Goal: Task Accomplishment & Management: Manage account settings

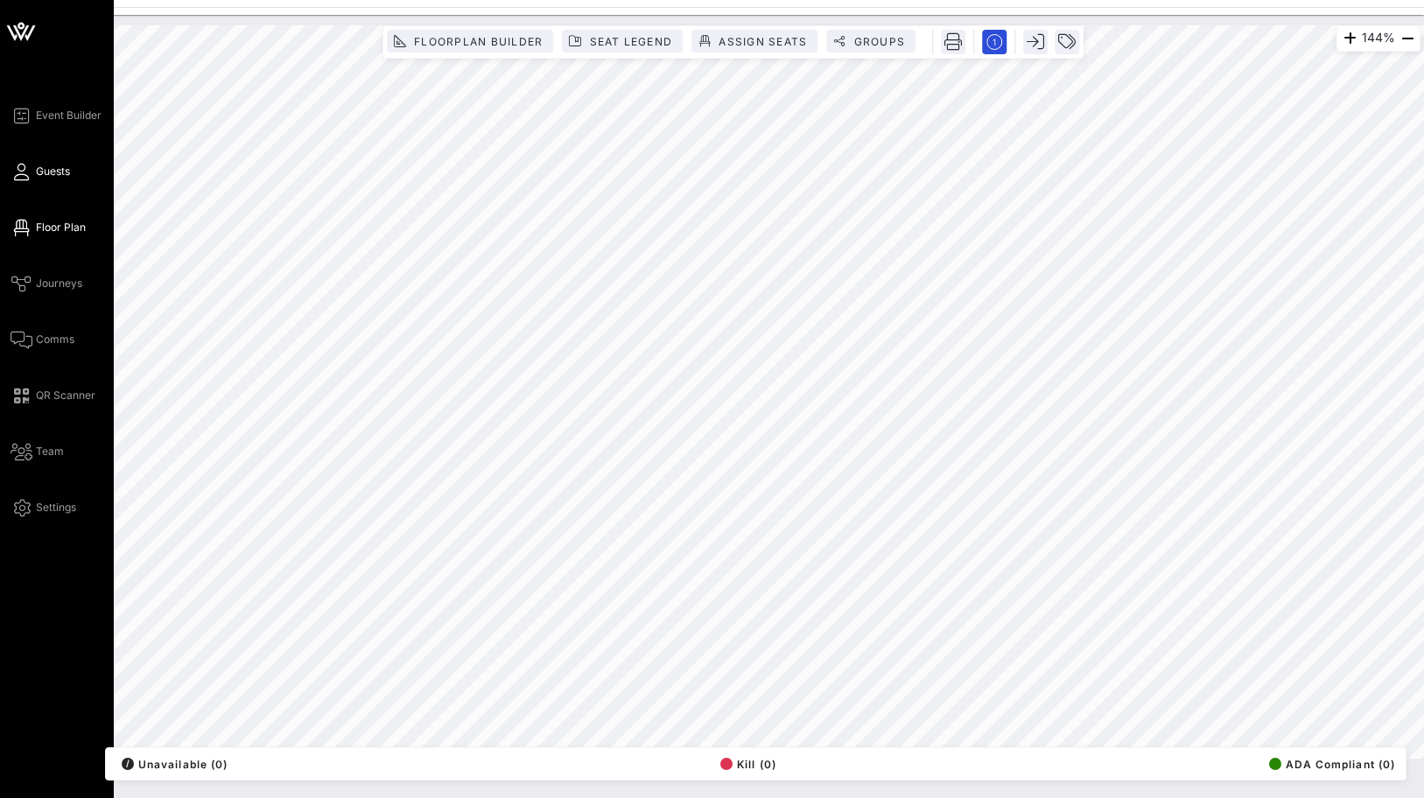
click at [27, 171] on icon at bounding box center [22, 172] width 22 height 3
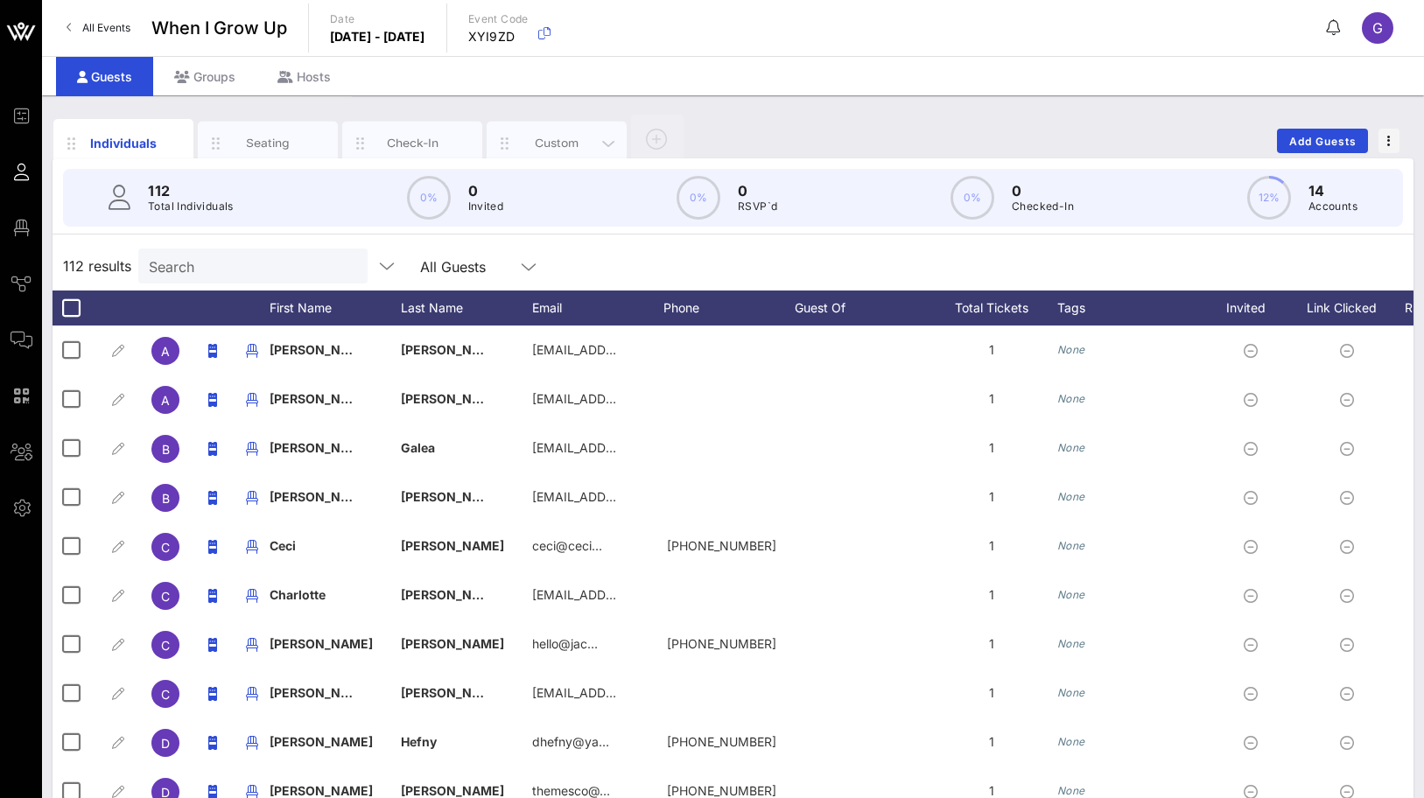
click at [532, 132] on div "Custom" at bounding box center [557, 144] width 140 height 44
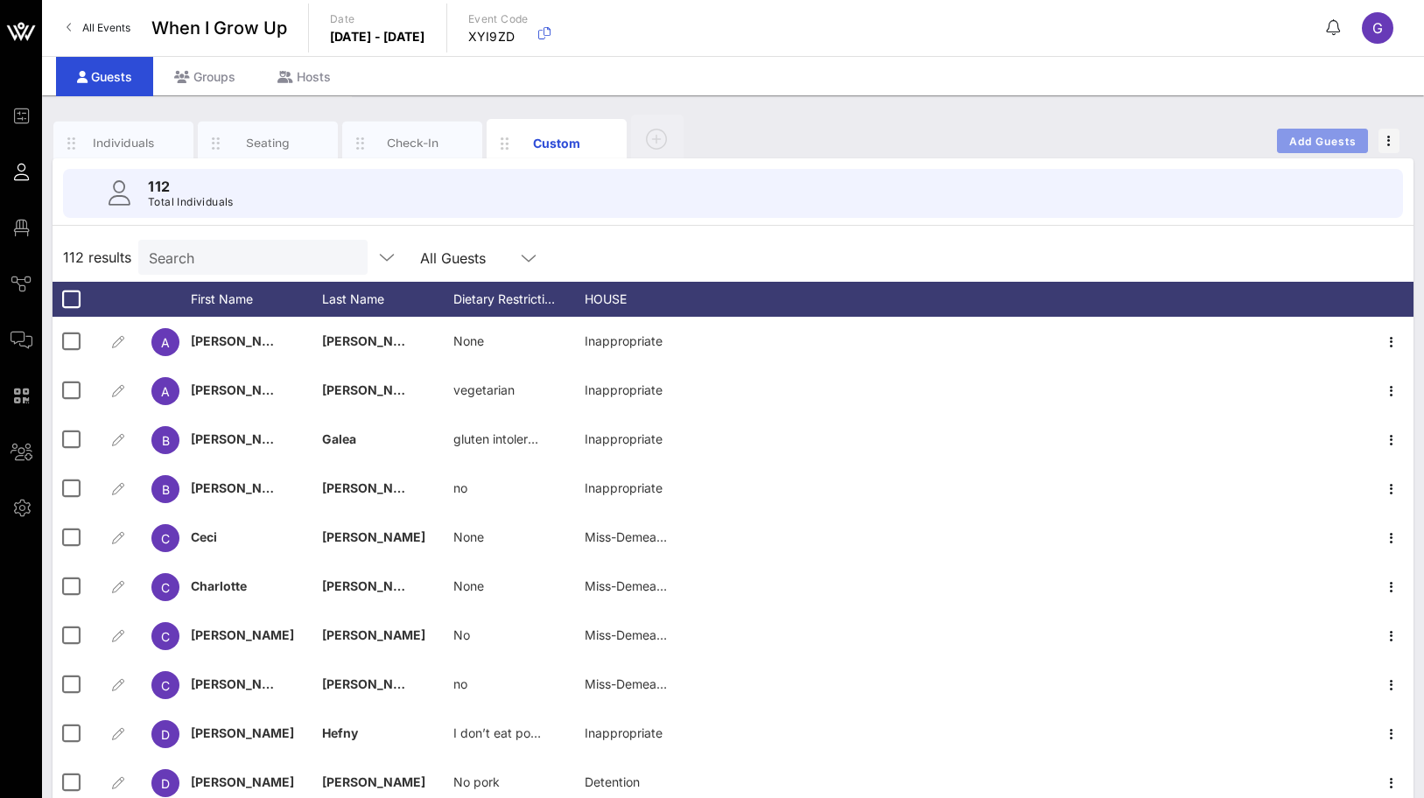
click at [1302, 150] on button "Add Guests" at bounding box center [1322, 141] width 91 height 25
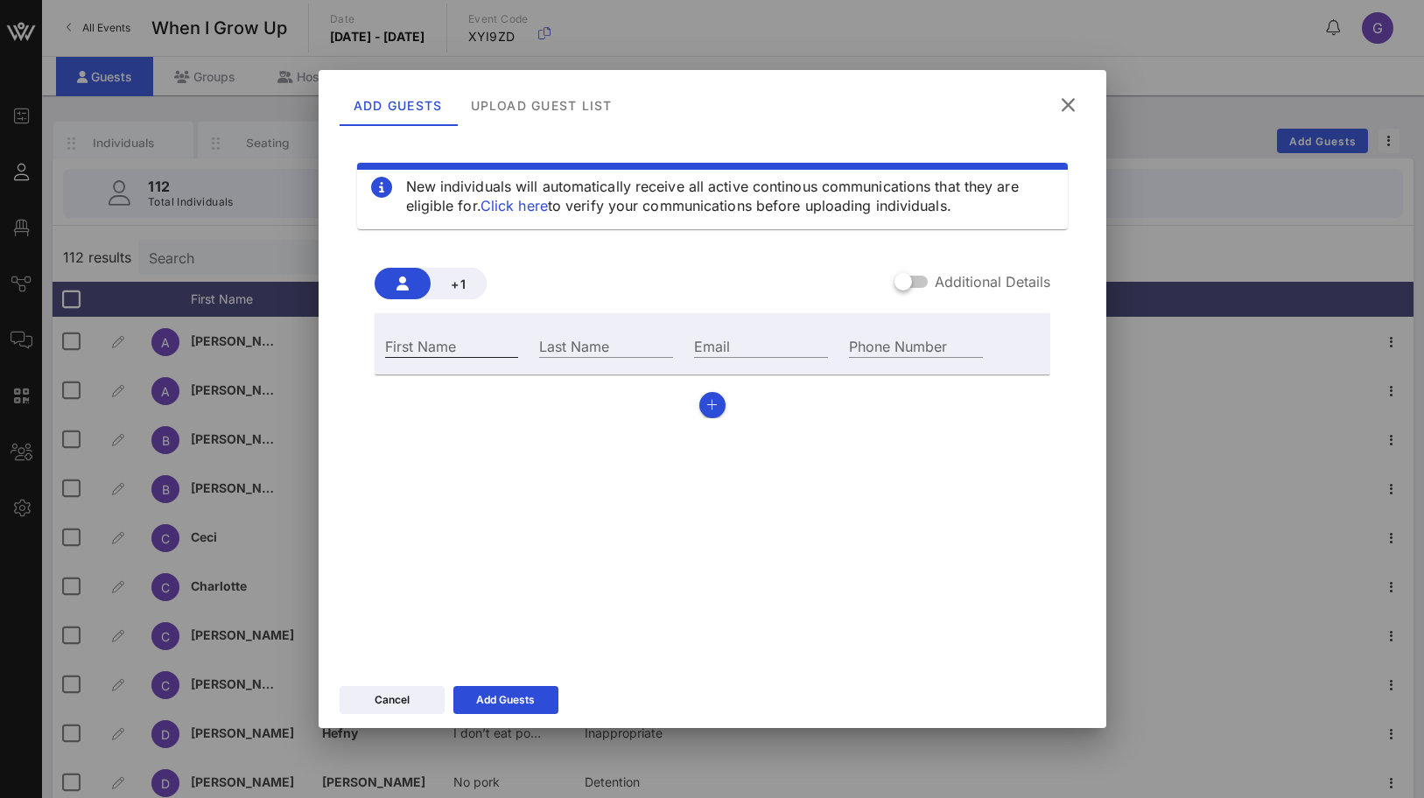
click at [468, 349] on input "First Name" at bounding box center [452, 345] width 134 height 23
type input "Geta"
click at [558, 360] on div "Last Name" at bounding box center [606, 343] width 155 height 47
click at [560, 347] on input "Last Name" at bounding box center [606, 345] width 134 height 23
paste input "[PERSON_NAME]"
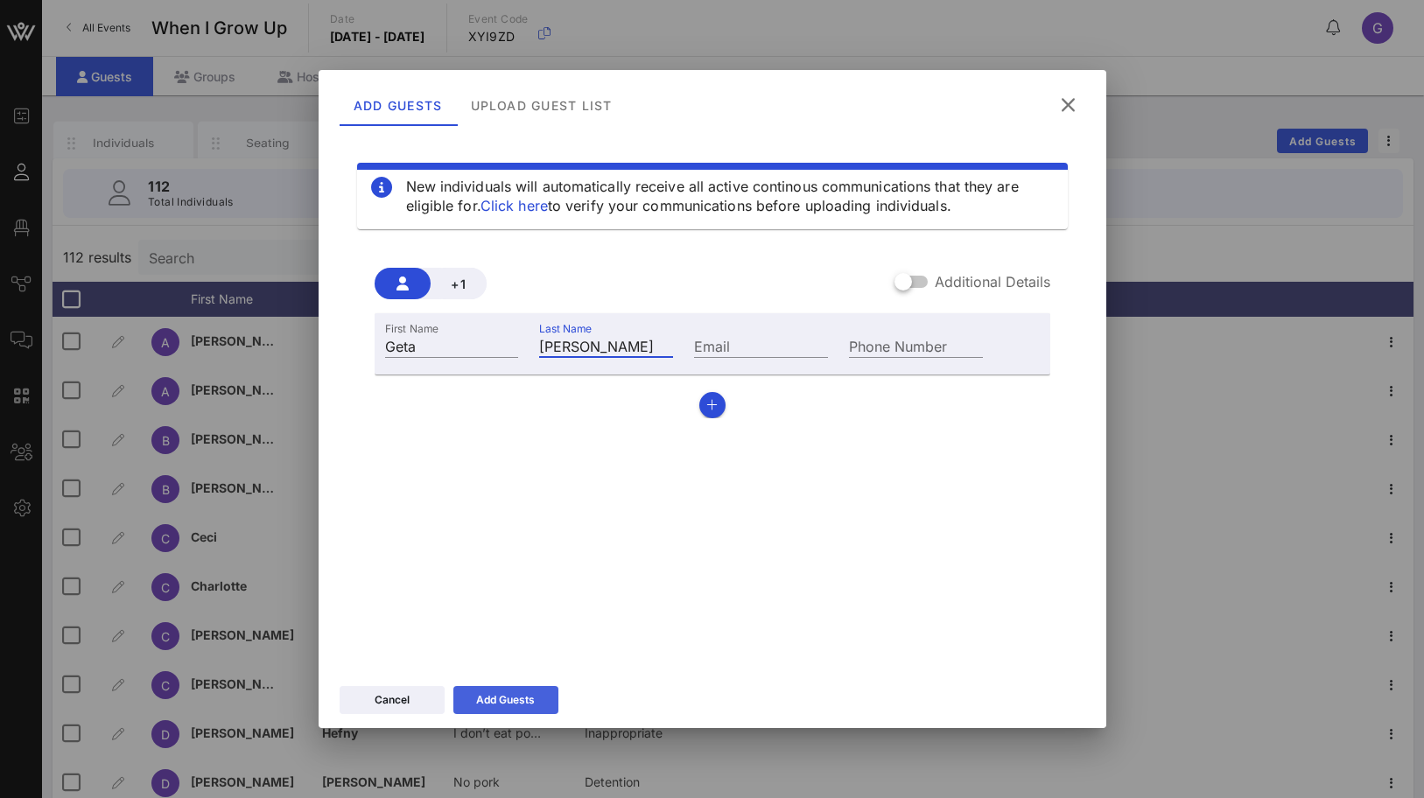
type input "[PERSON_NAME]"
click at [493, 702] on div "Add Guests" at bounding box center [505, 700] width 59 height 18
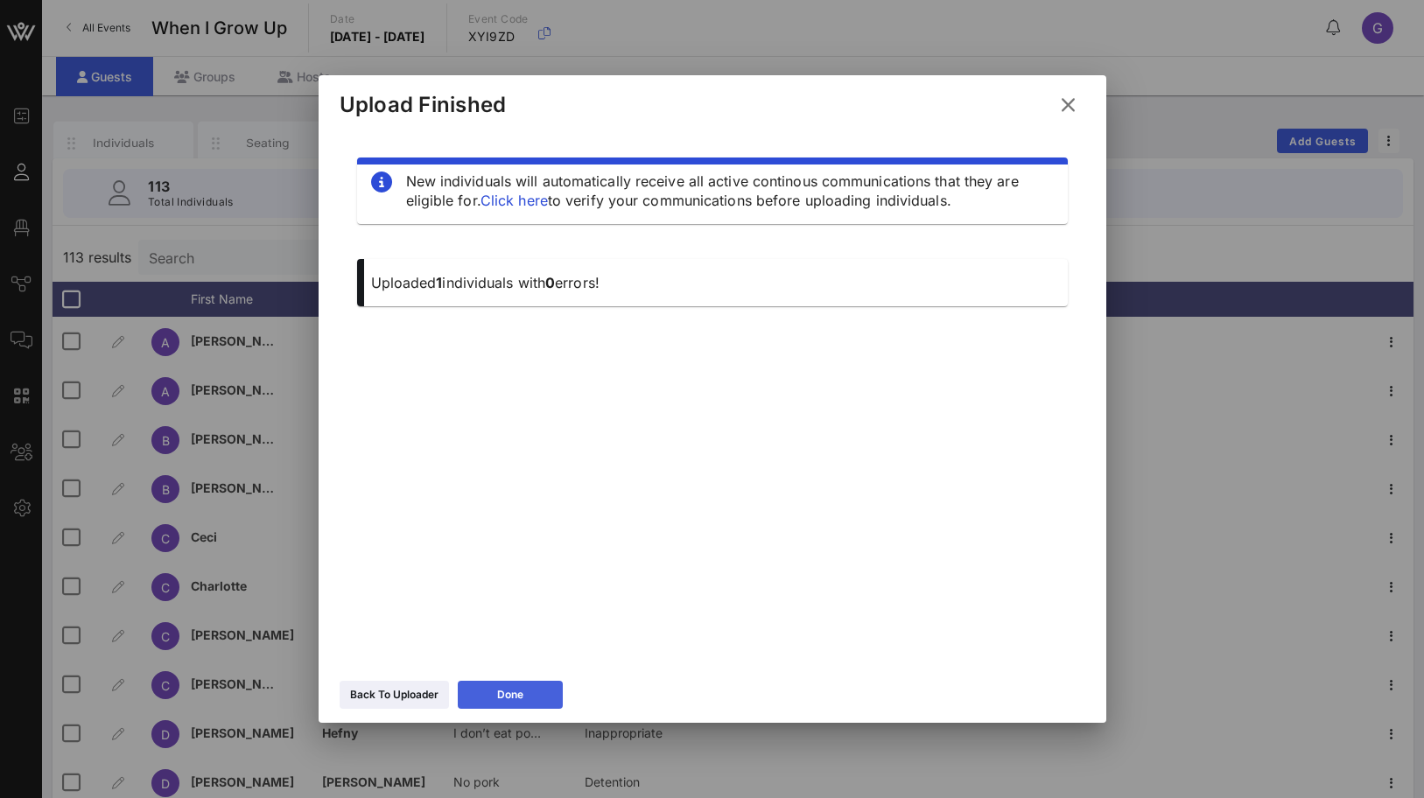
click at [494, 700] on button "Done" at bounding box center [510, 695] width 105 height 28
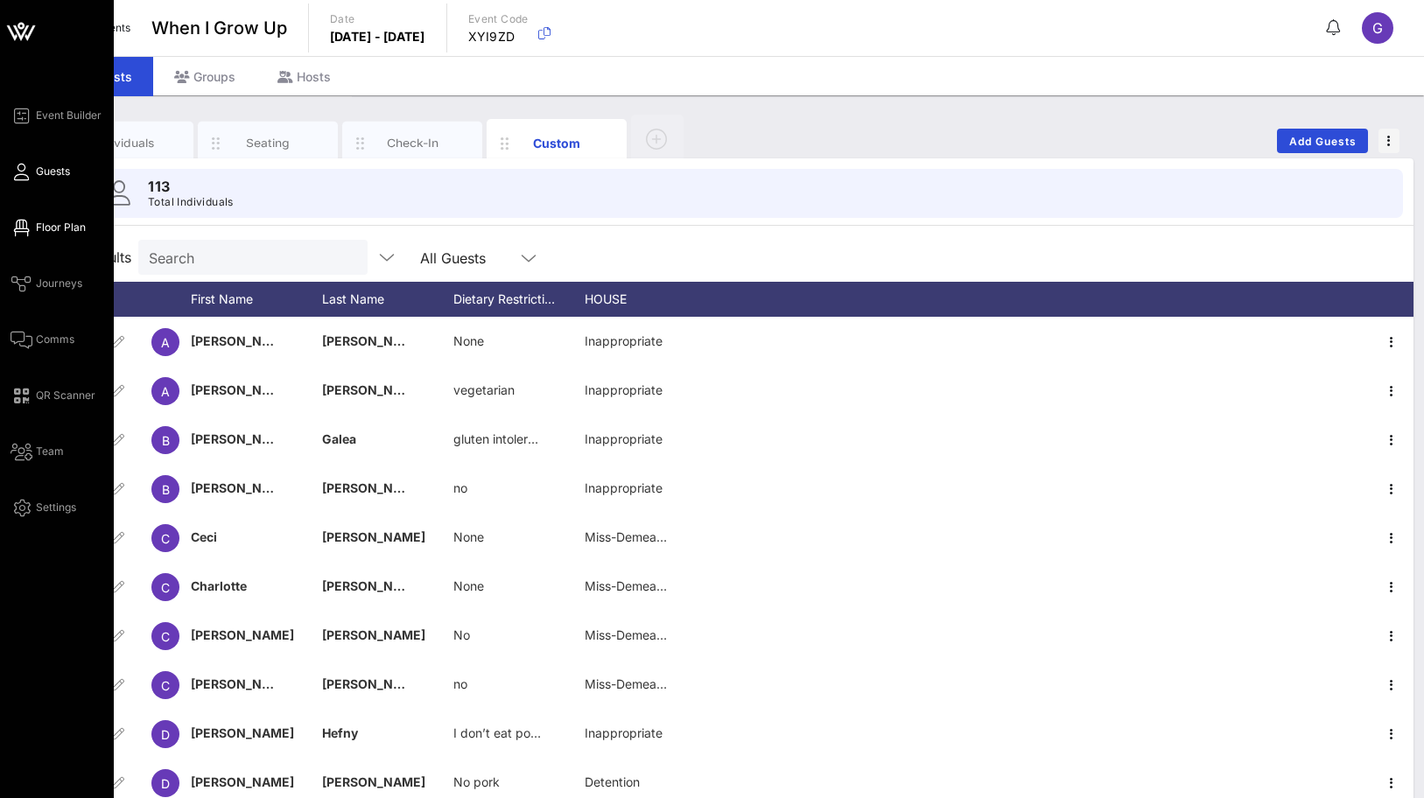
click at [15, 229] on icon at bounding box center [22, 228] width 22 height 3
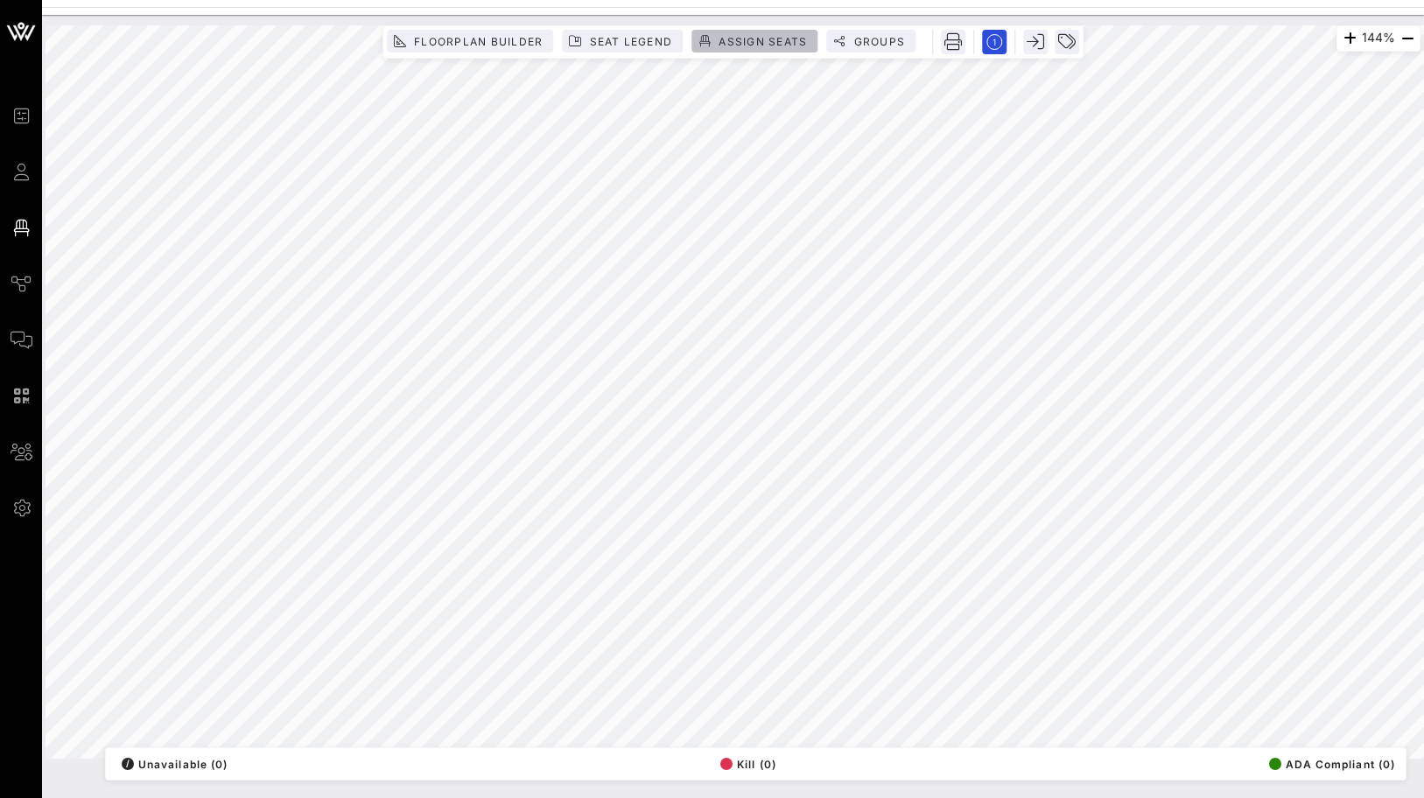
click at [747, 35] on span "Assign Seats" at bounding box center [762, 41] width 89 height 13
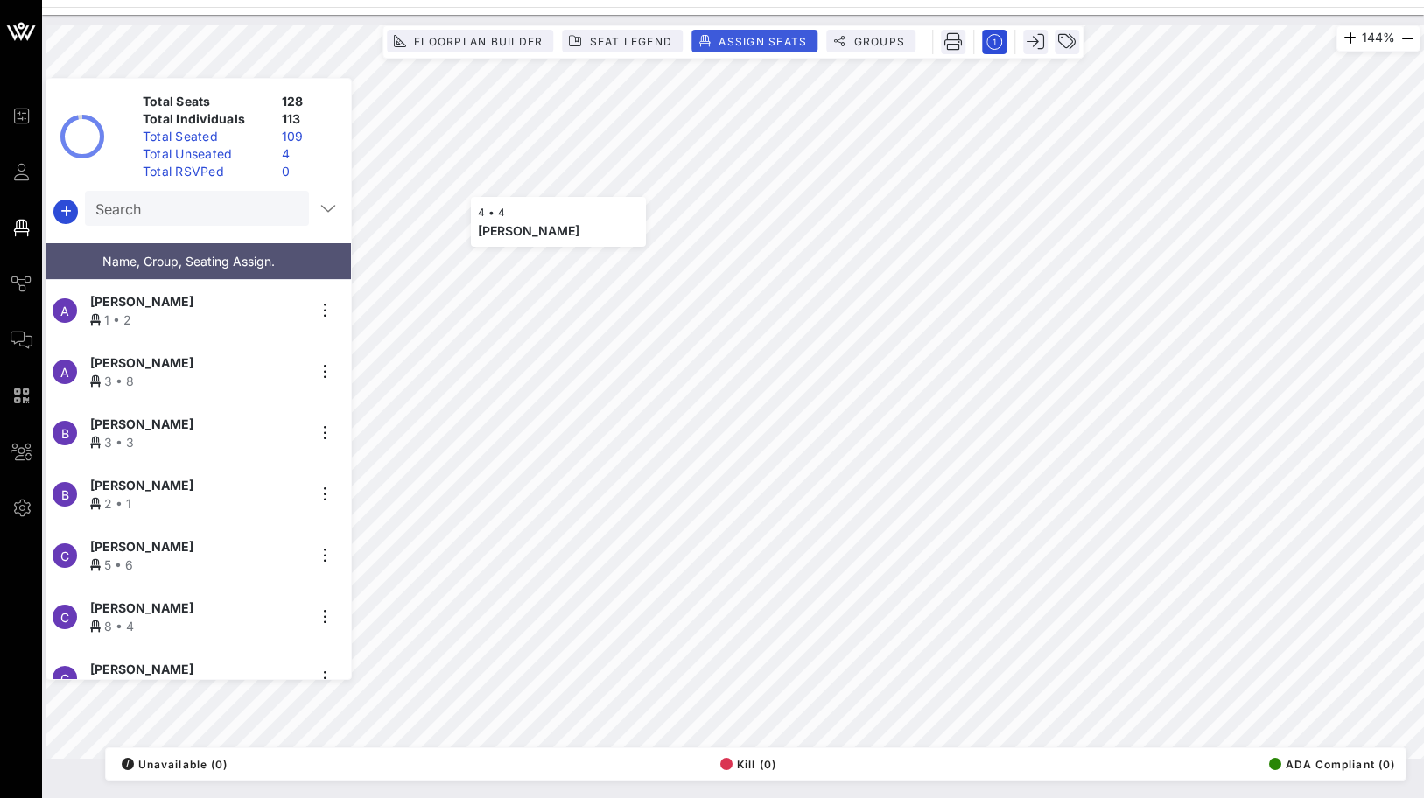
scroll to position [5575, 0]
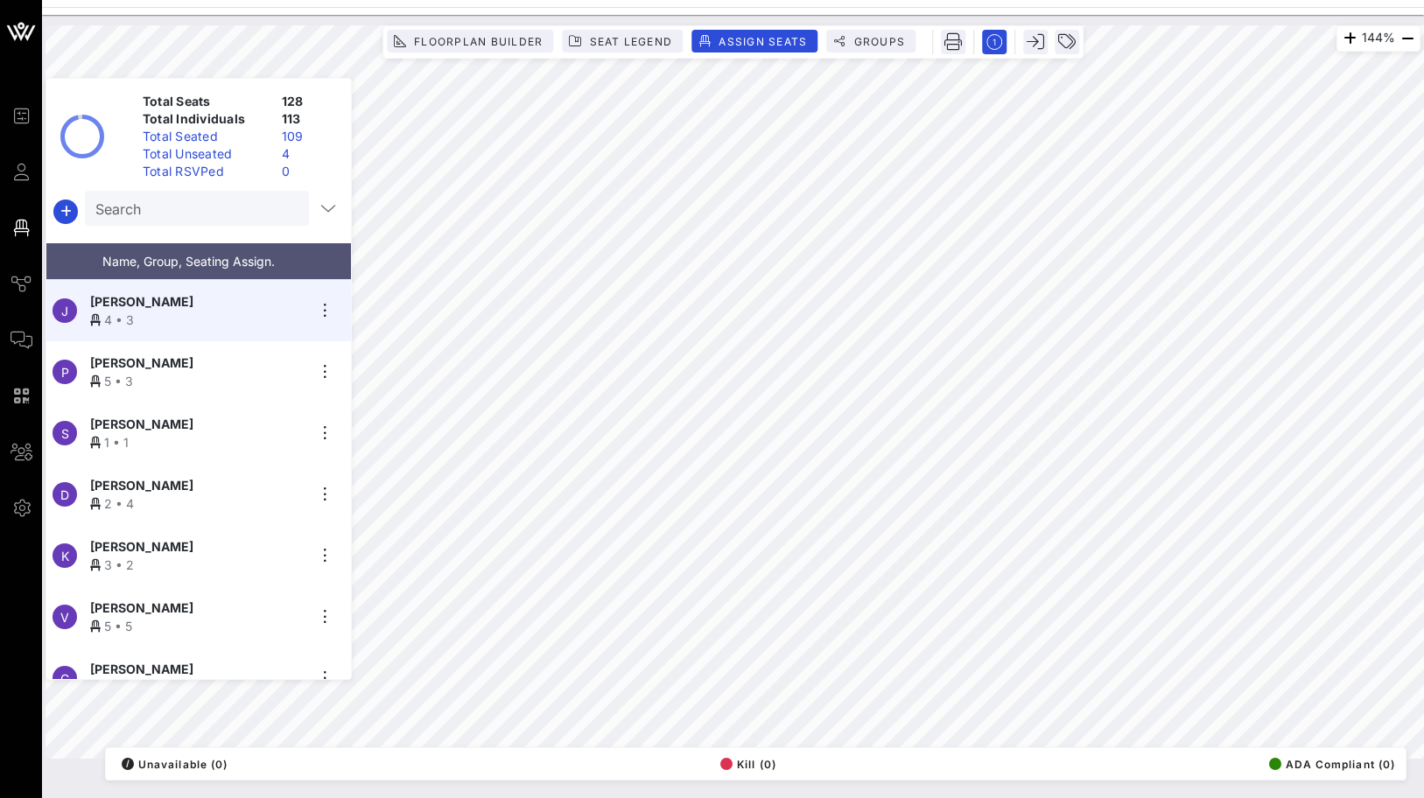
click at [218, 148] on div "Total Unseated" at bounding box center [205, 154] width 139 height 18
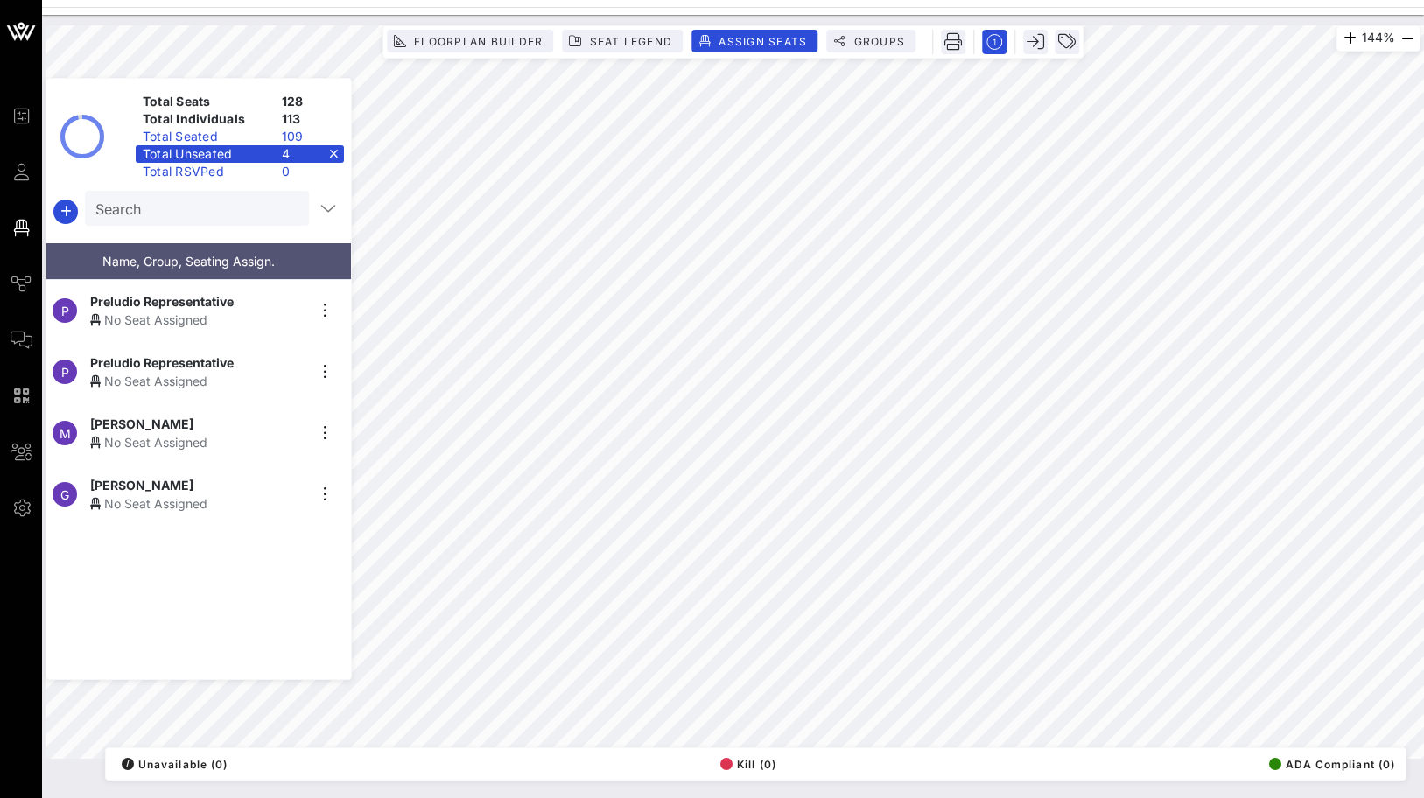
click at [173, 476] on span "[PERSON_NAME]" at bounding box center [141, 485] width 103 height 18
click at [762, 32] on button "Assign Seats" at bounding box center [754, 41] width 126 height 23
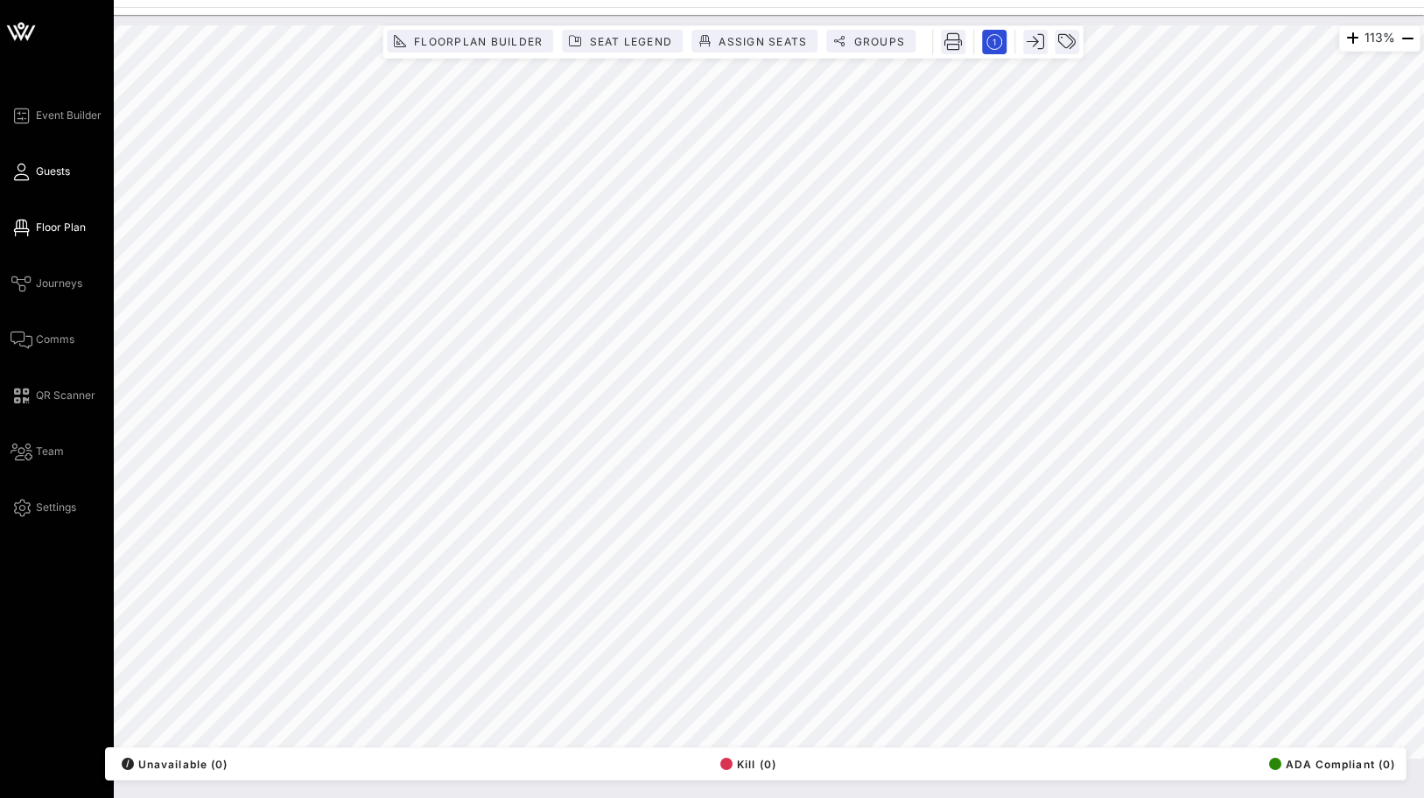
click at [30, 172] on link "Guests" at bounding box center [41, 171] width 60 height 21
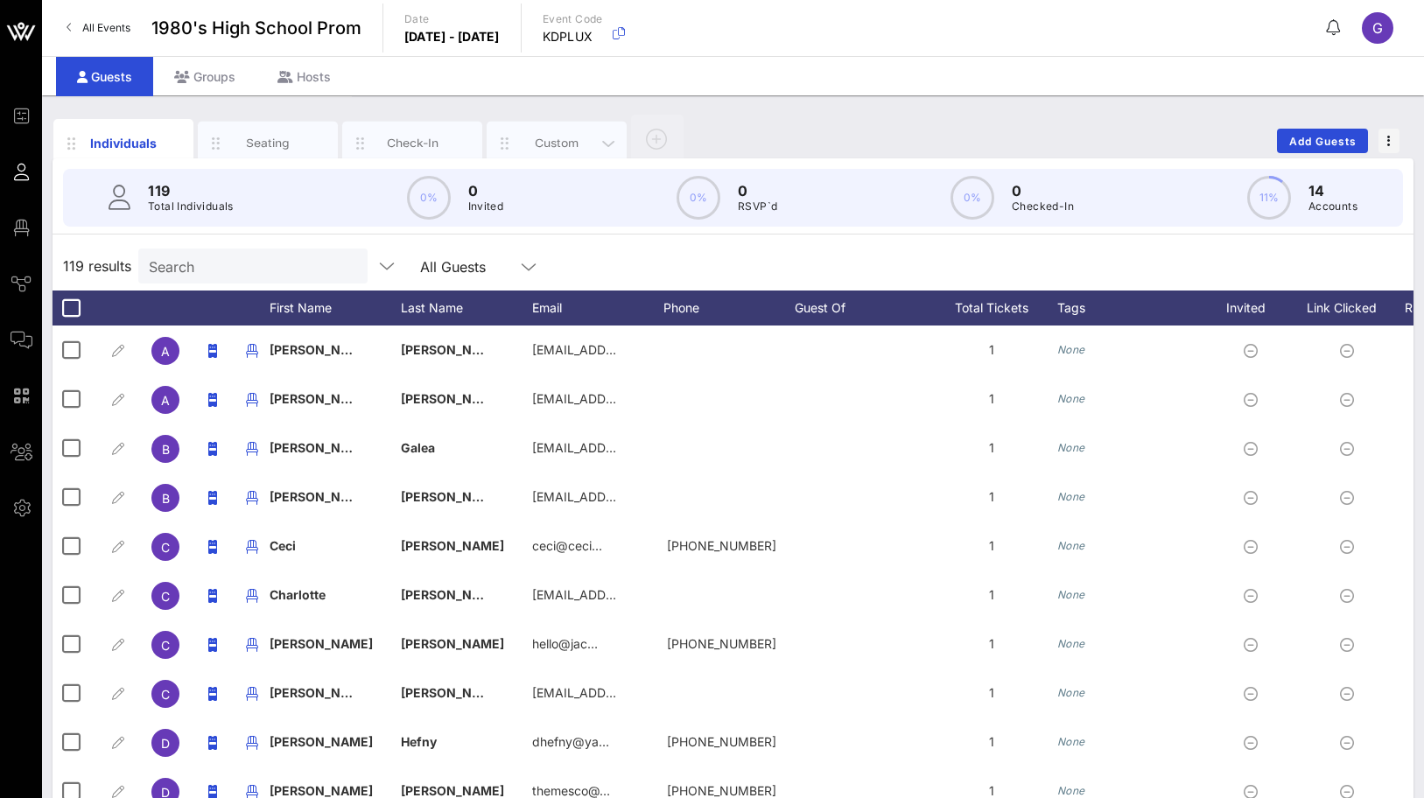
click at [528, 130] on div "Custom" at bounding box center [557, 144] width 140 height 44
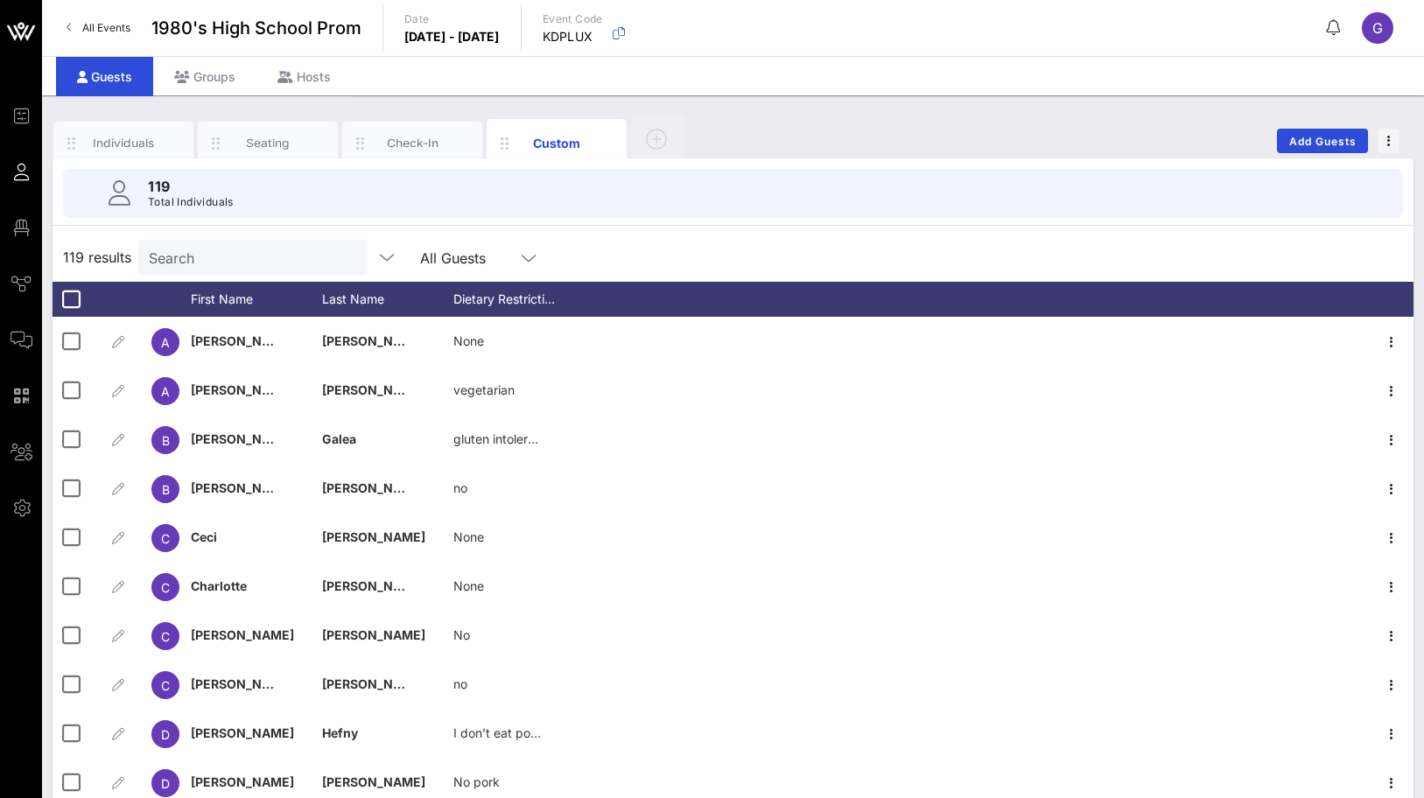
click at [1330, 122] on div "Individuals Seating Check-In Custom Add Guests" at bounding box center [733, 141] width 1361 height 56
click at [1330, 130] on button "Add Guests" at bounding box center [1322, 141] width 91 height 25
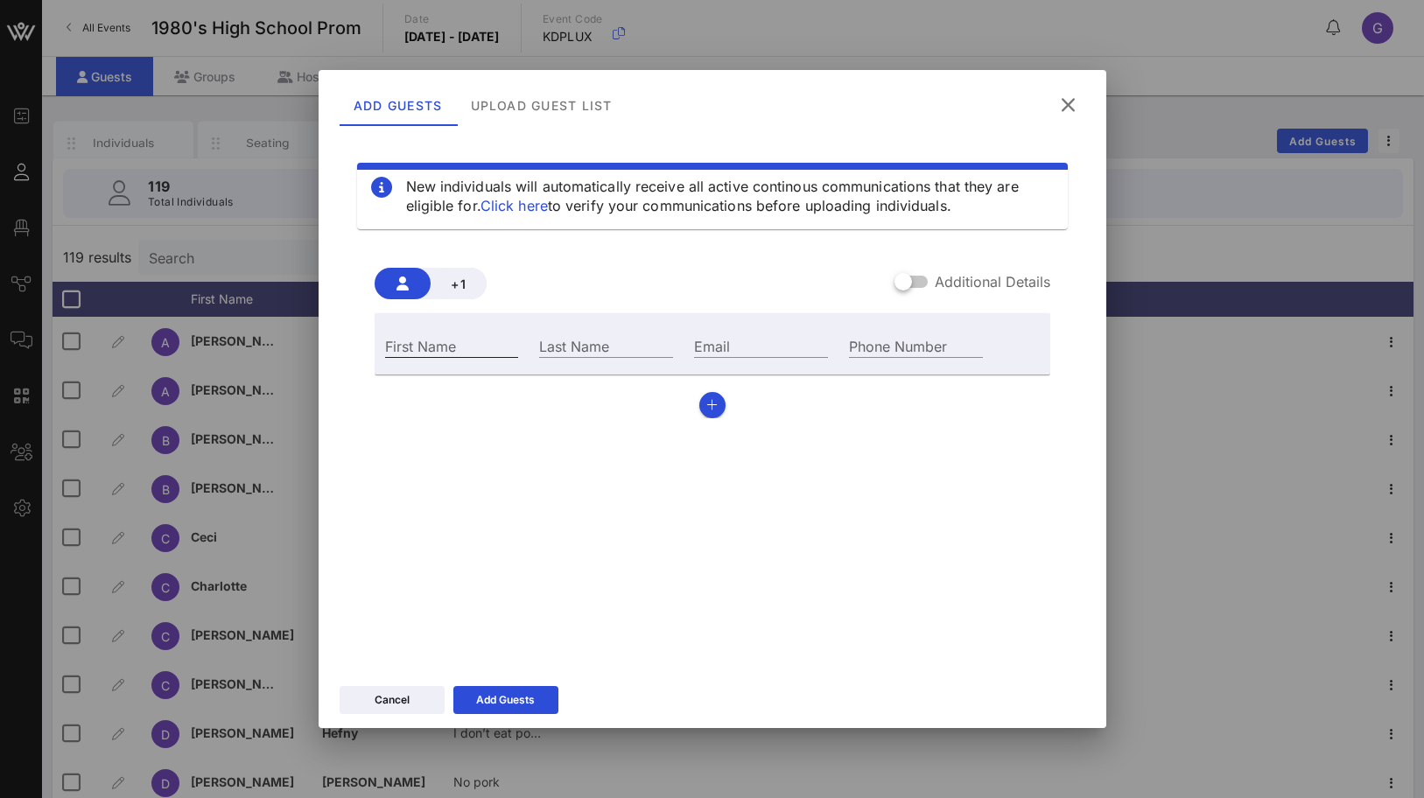
click at [486, 348] on input "First Name" at bounding box center [452, 345] width 134 height 23
type input "Geta"
click at [595, 344] on input "Last Name" at bounding box center [606, 345] width 134 height 23
paste input "[PERSON_NAME]"
type input "[PERSON_NAME]"
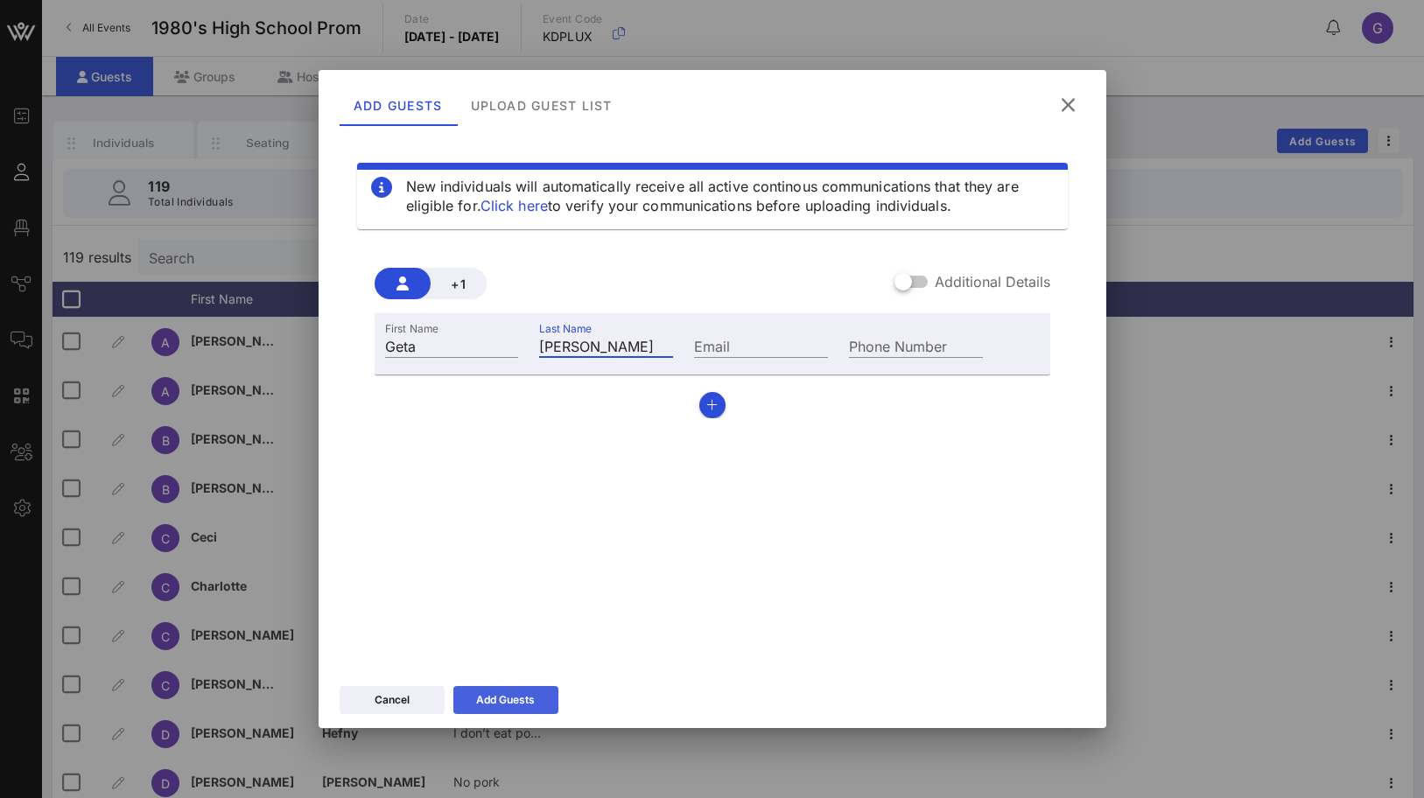
click at [494, 687] on button "Add Guests" at bounding box center [505, 700] width 105 height 28
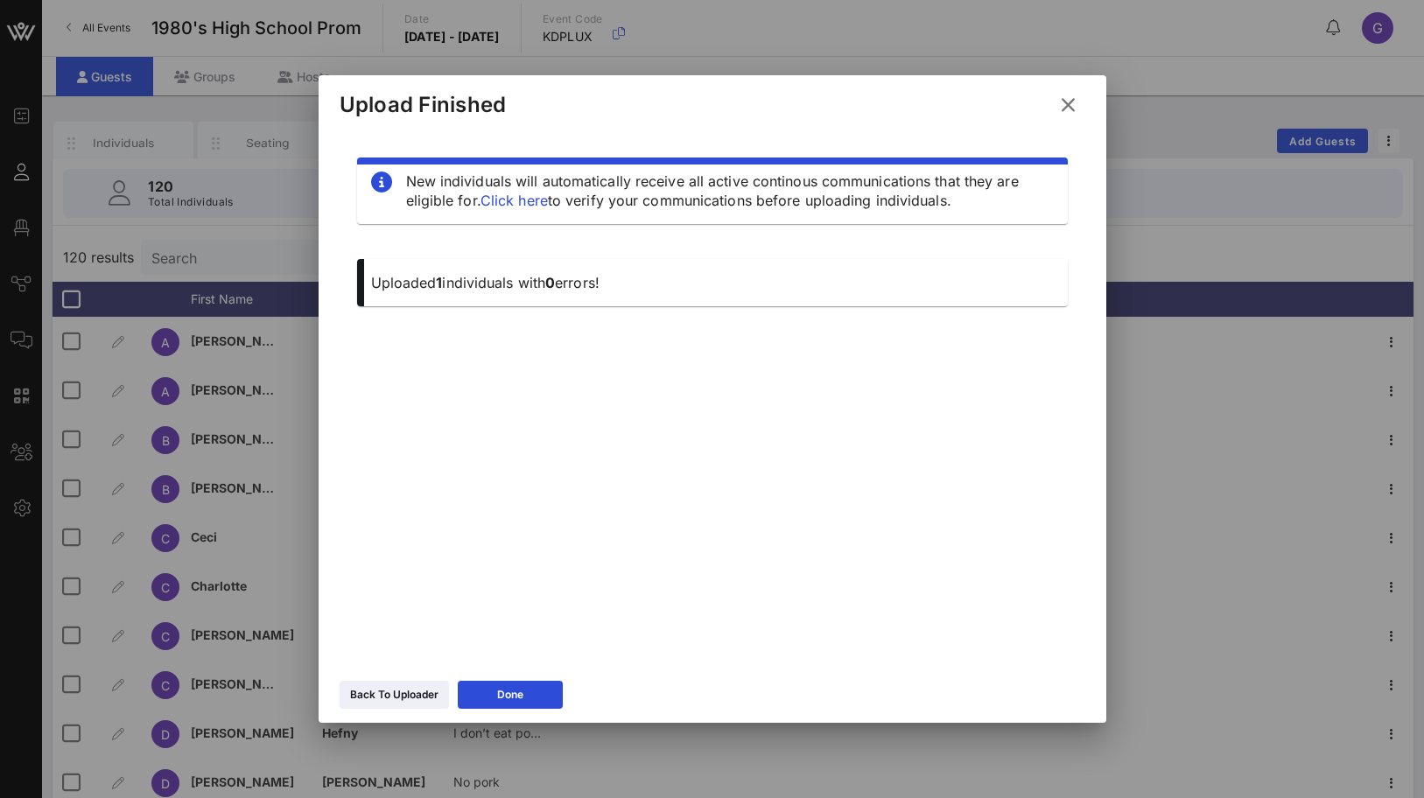
click at [10, 208] on div at bounding box center [712, 399] width 1424 height 798
click at [20, 248] on div at bounding box center [712, 399] width 1424 height 798
click at [531, 701] on button "Done" at bounding box center [510, 695] width 105 height 28
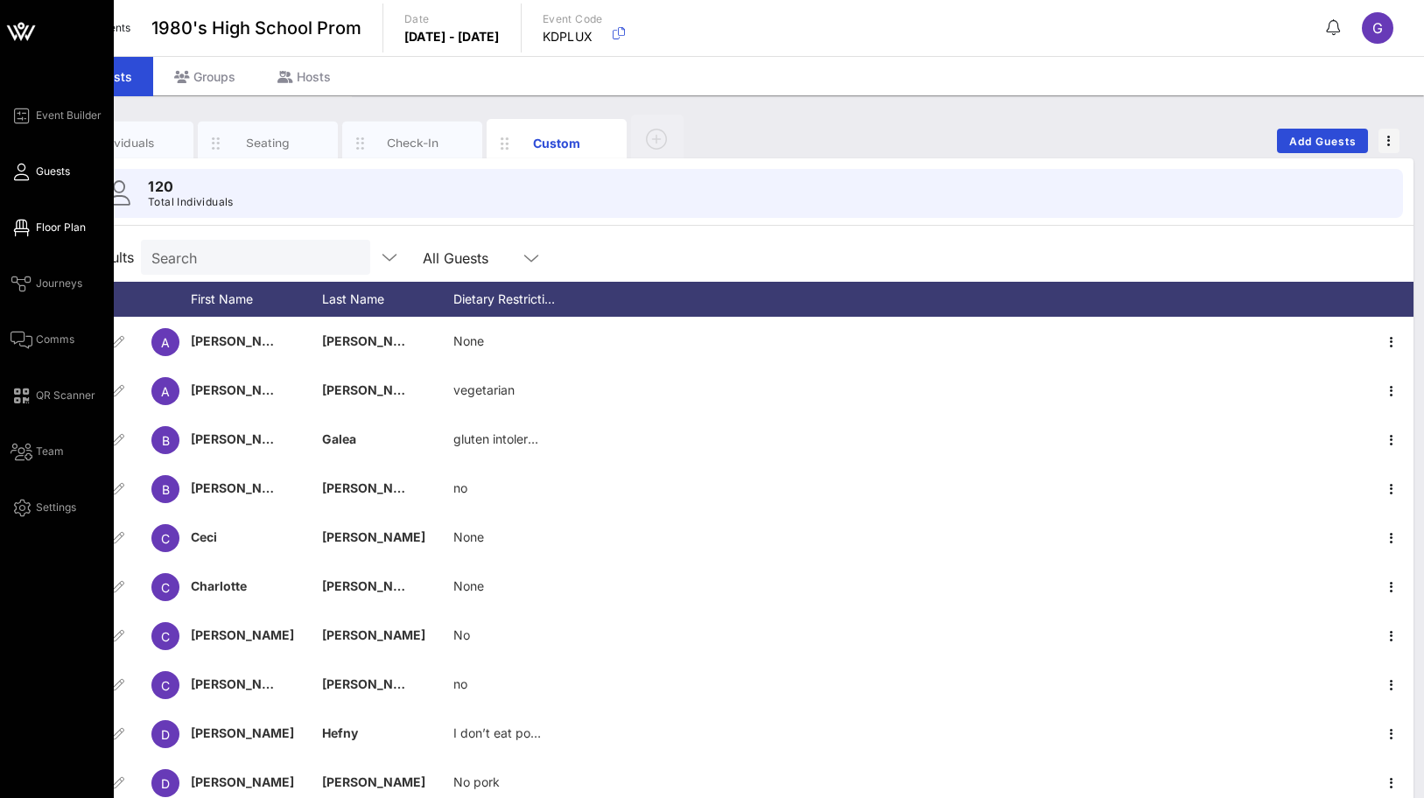
click at [22, 229] on icon at bounding box center [22, 228] width 22 height 3
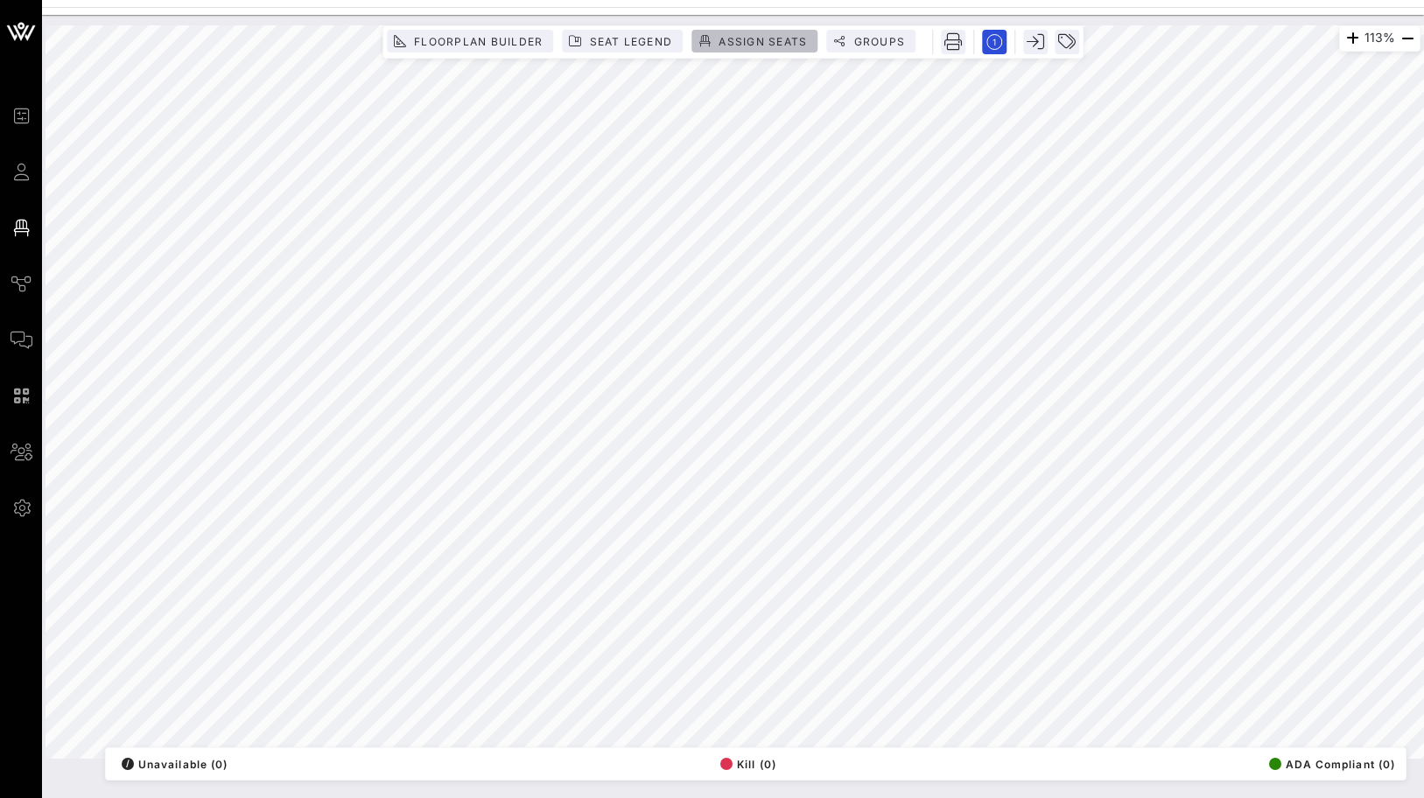
click at [759, 39] on span "Assign Seats" at bounding box center [762, 41] width 89 height 13
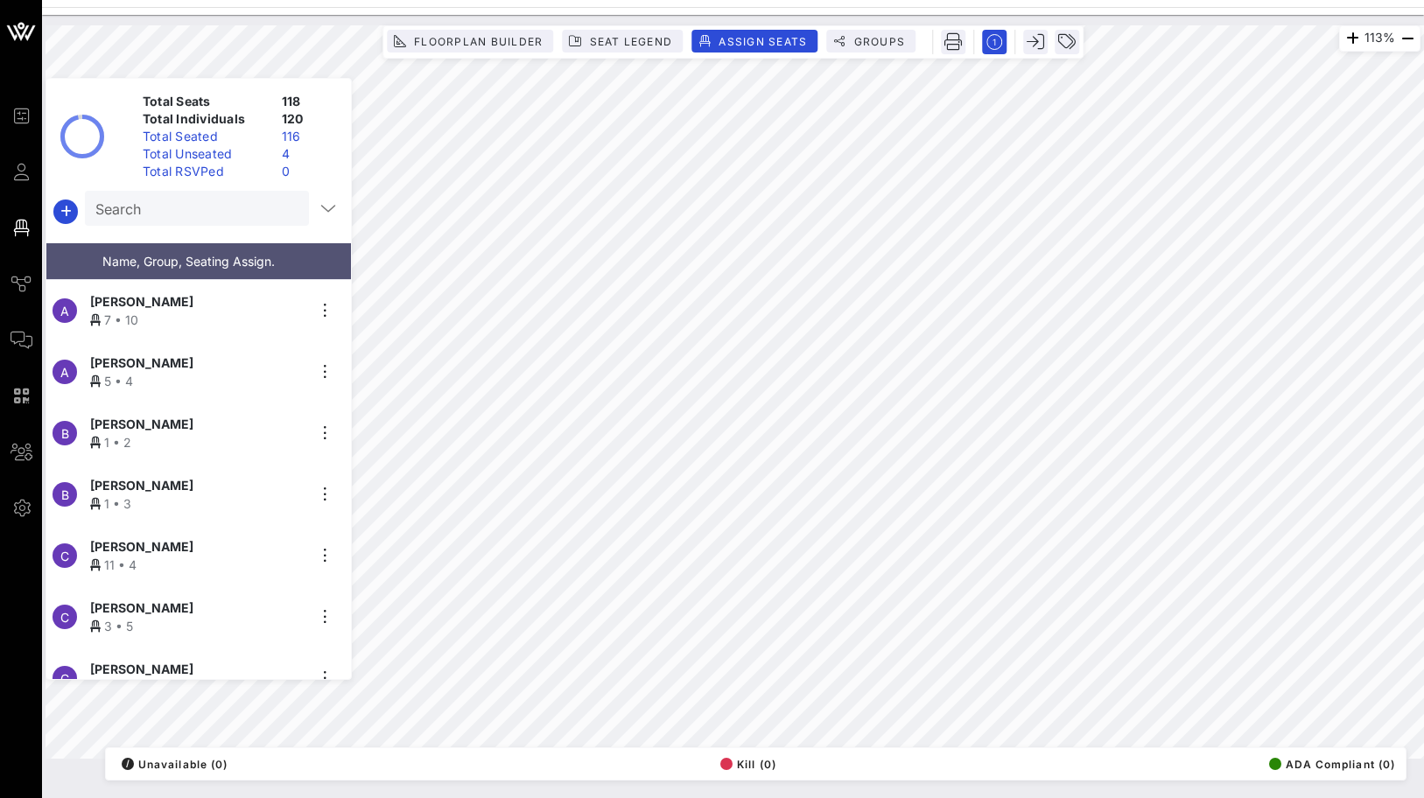
click at [256, 216] on input "Search" at bounding box center [195, 208] width 200 height 23
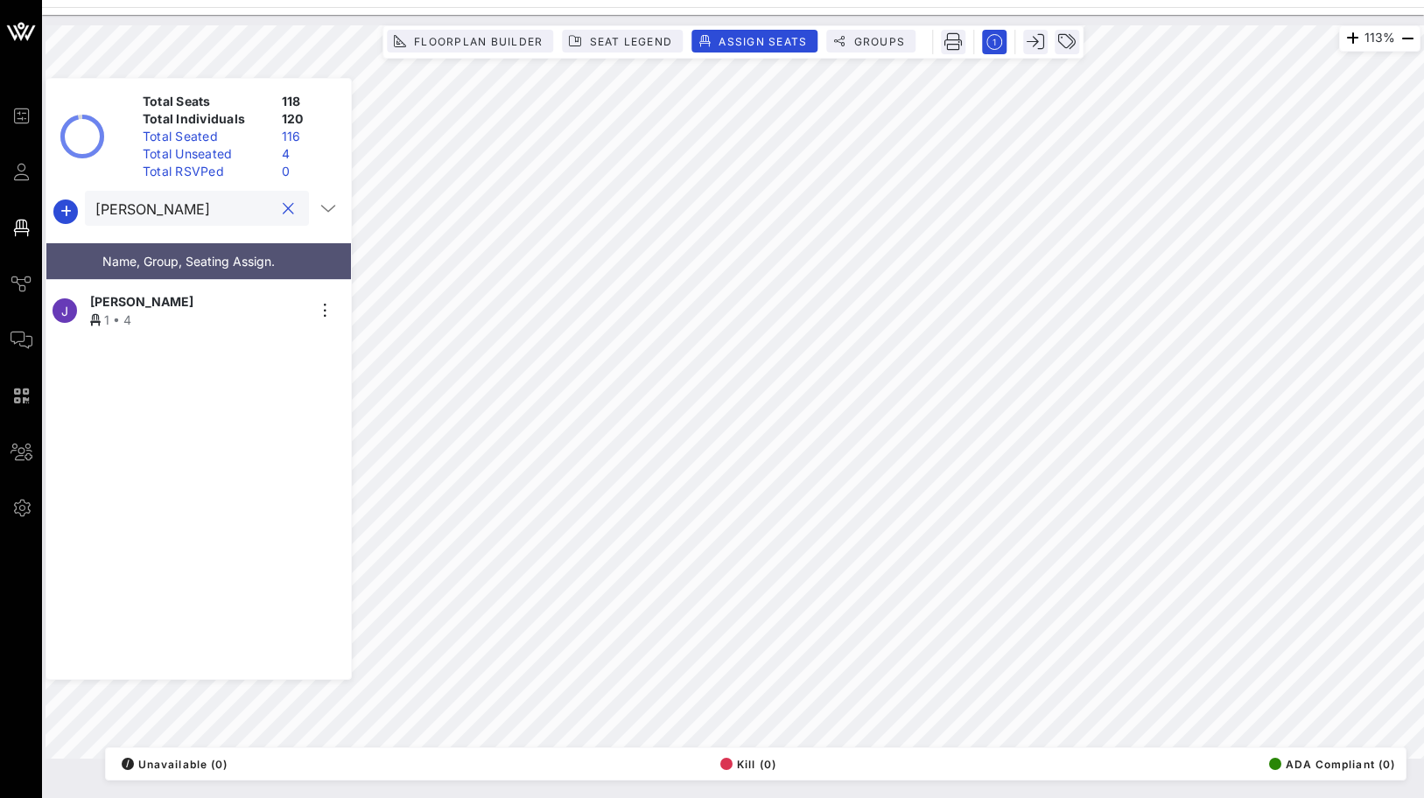
type input "jackie"
click at [233, 298] on div "[PERSON_NAME]" at bounding box center [197, 301] width 215 height 18
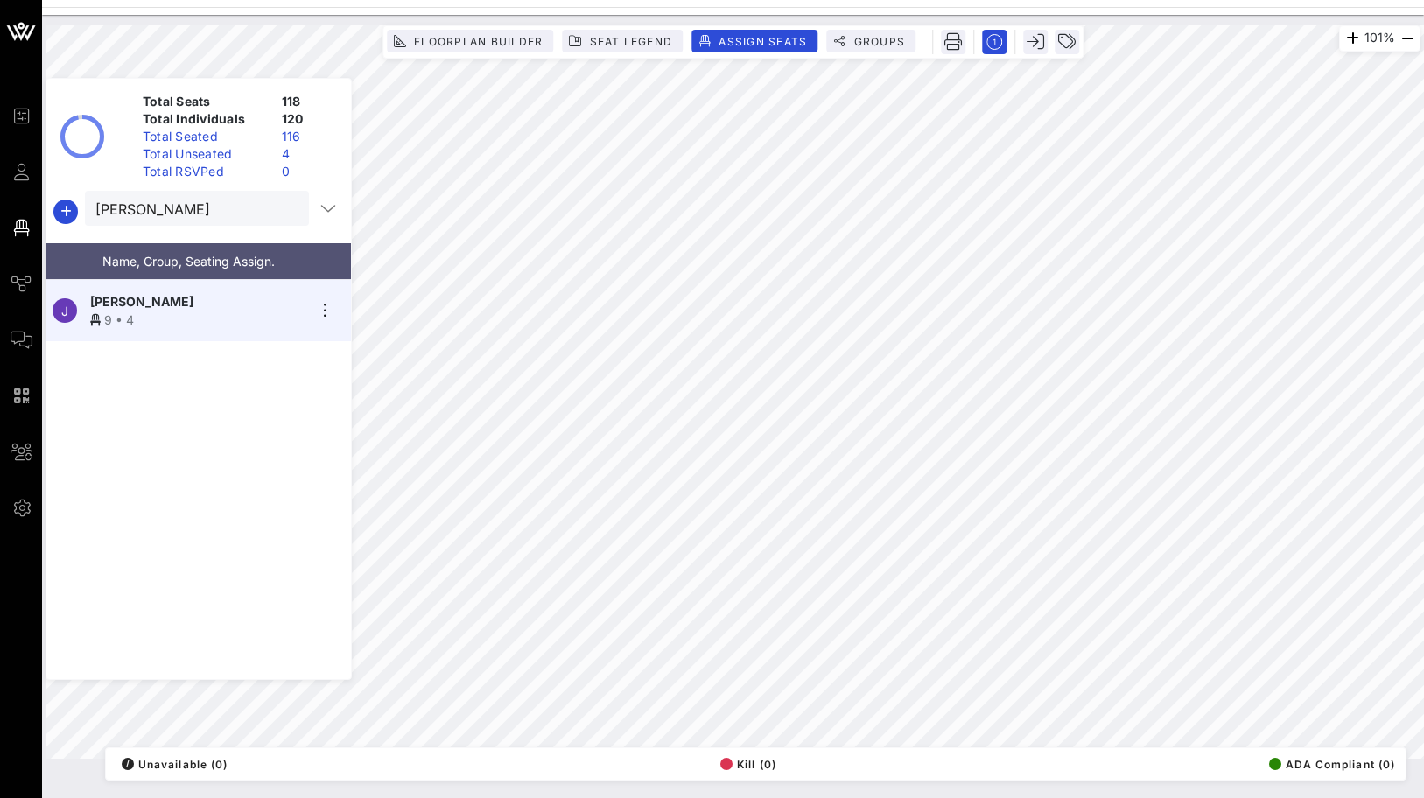
click at [252, 144] on div "Total Seated" at bounding box center [205, 137] width 139 height 18
click at [249, 153] on div "Total Unseated" at bounding box center [205, 154] width 139 height 18
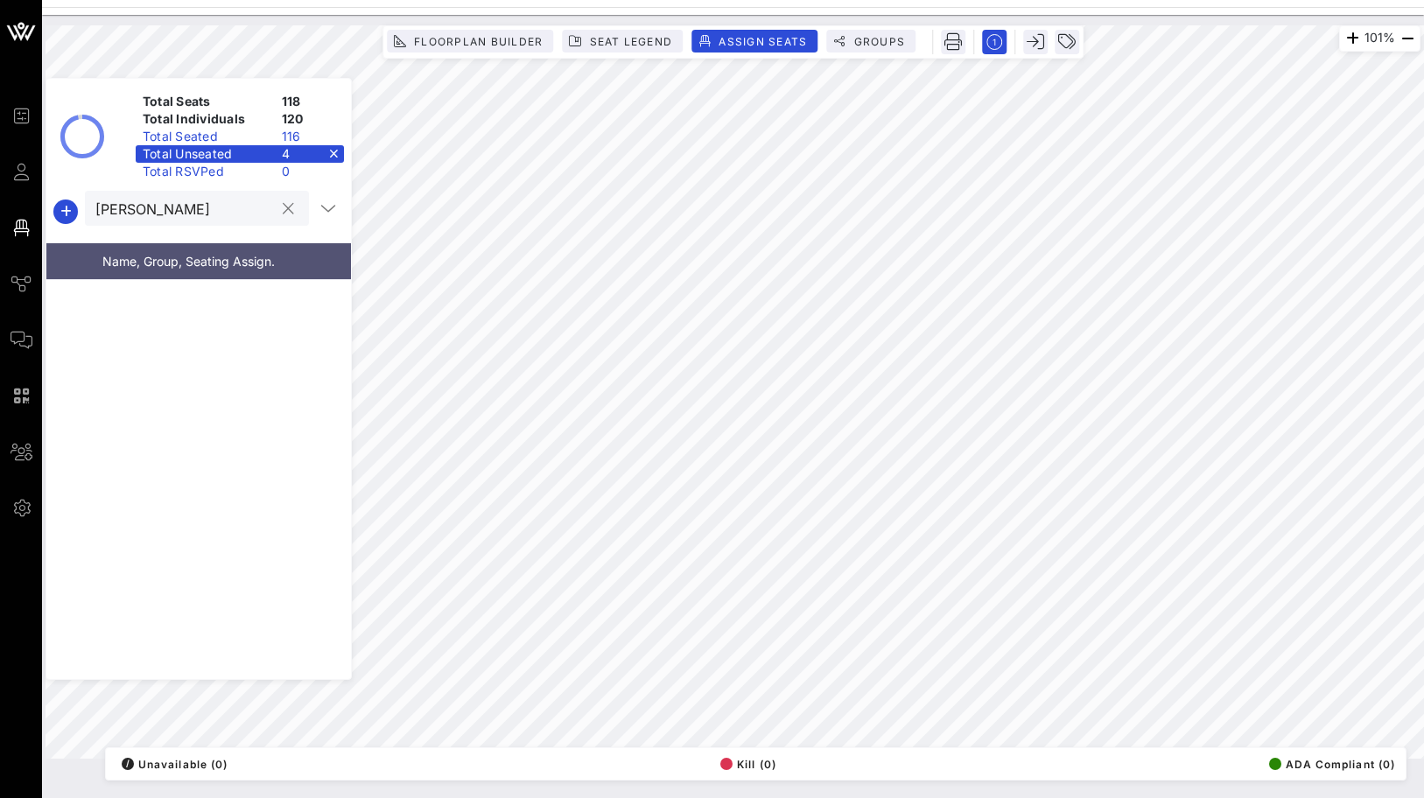
click at [291, 208] on div at bounding box center [287, 209] width 21 height 21
click at [283, 208] on button "clear icon" at bounding box center [288, 209] width 11 height 18
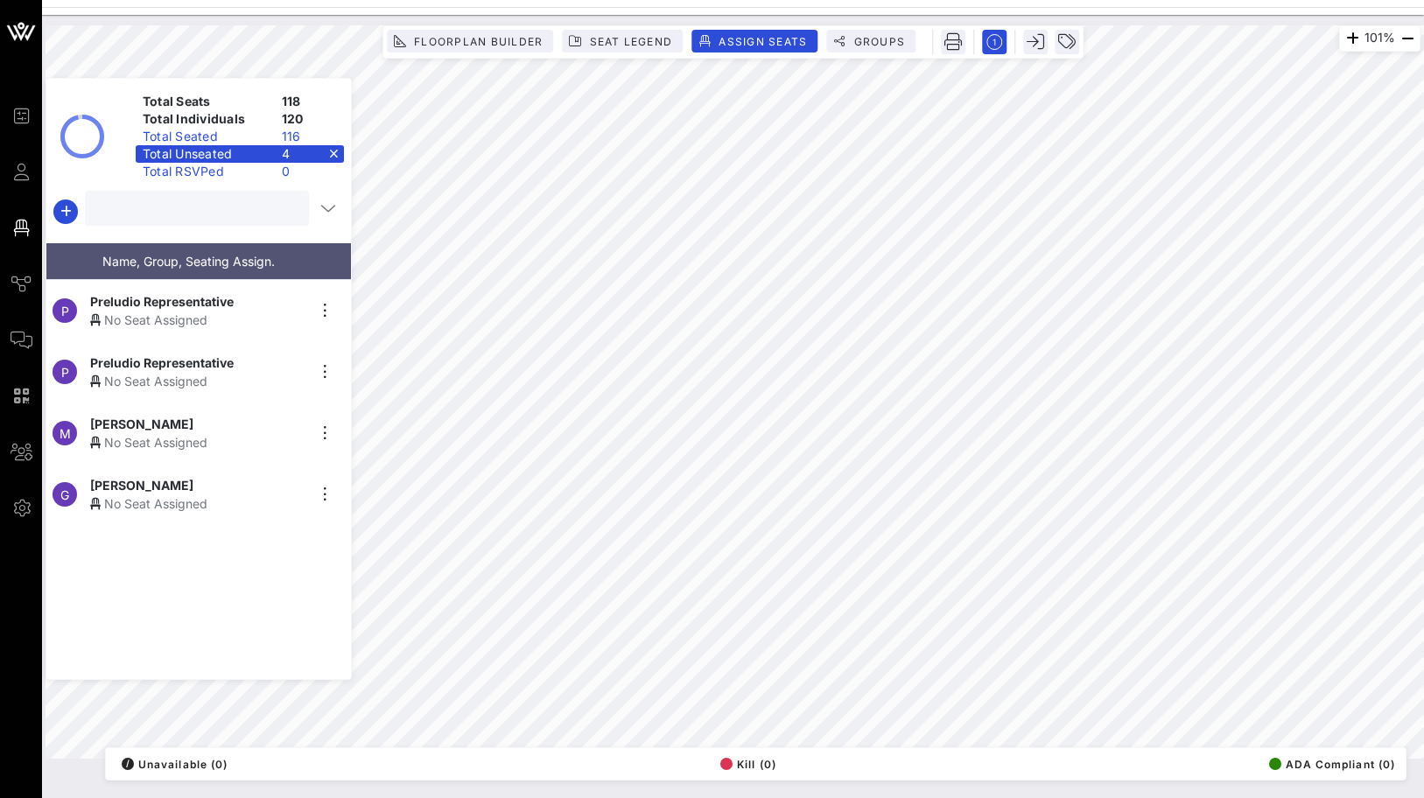
click at [214, 486] on div "[PERSON_NAME]" at bounding box center [197, 485] width 215 height 18
click at [182, 509] on div "G Geta Ungurean No Seat Assigned" at bounding box center [191, 494] width 291 height 61
click at [710, 46] on icon "button" at bounding box center [704, 41] width 12 height 12
